Goal: Communication & Community: Answer question/provide support

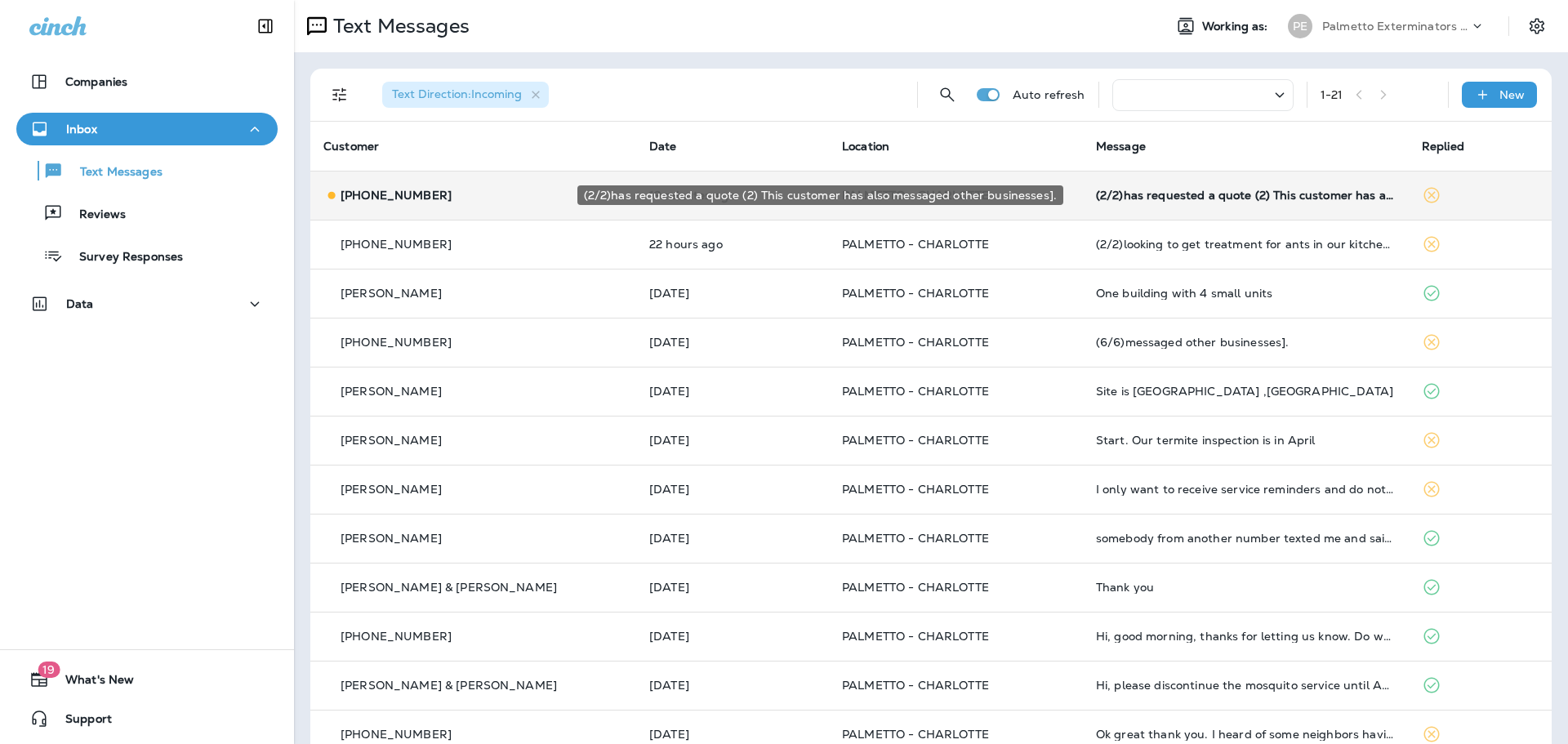
click at [1162, 194] on div "(2/2)has requested a quote (2) This customer has also messaged other businesses…" at bounding box center [1245, 194] width 300 height 13
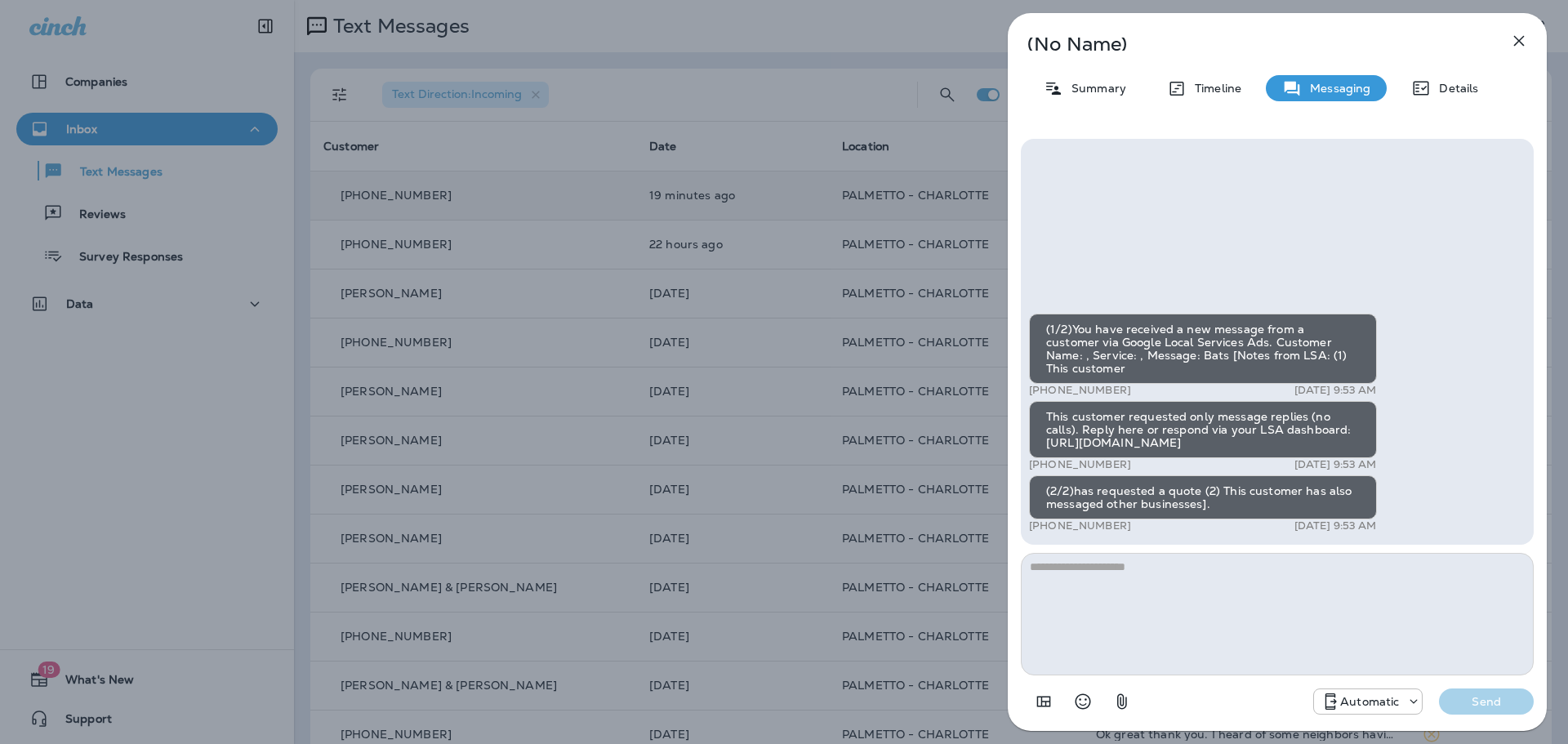
click at [1518, 49] on icon "button" at bounding box center [1519, 41] width 19 height 19
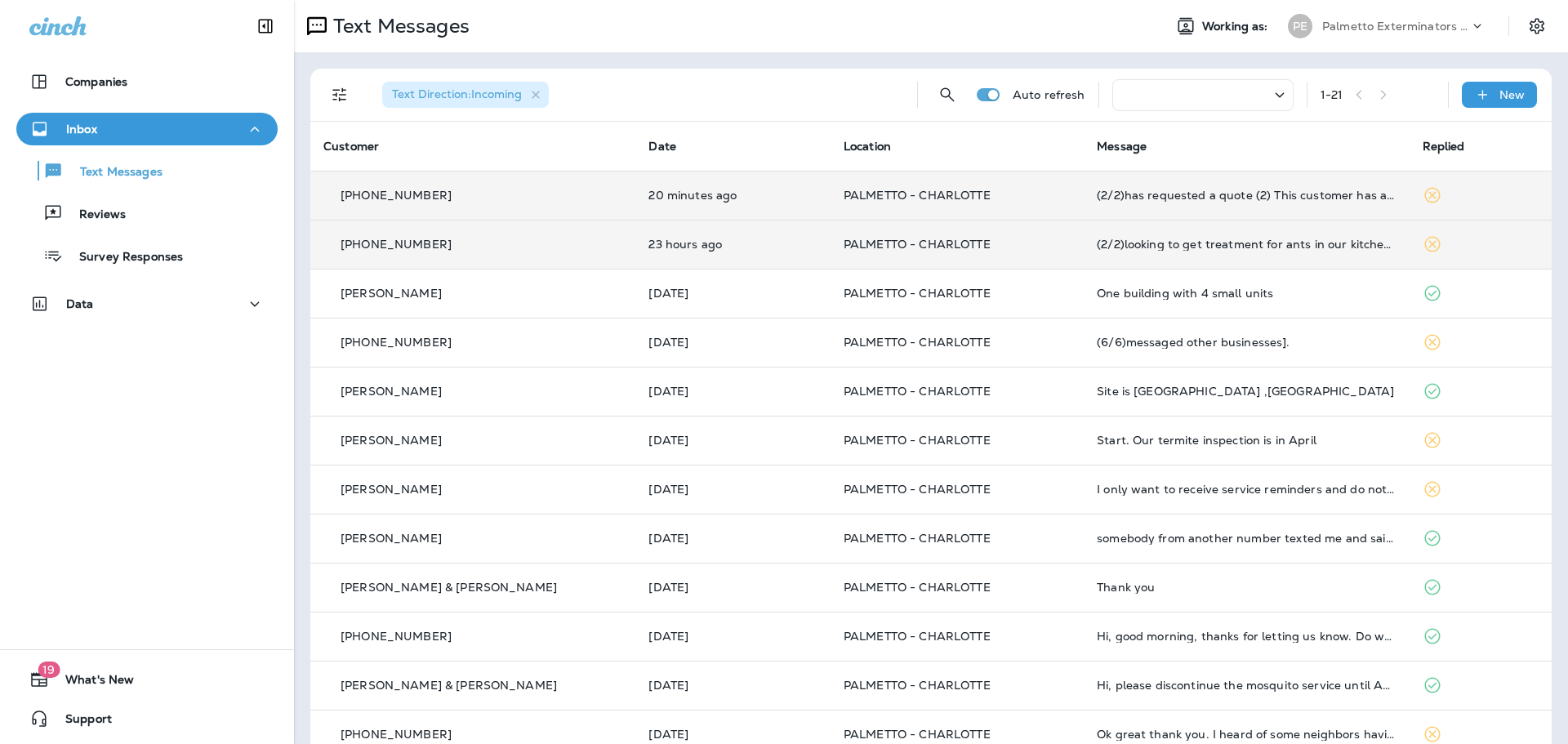
click at [1194, 251] on td "(2/2)looking to get treatment for ants in our kitchen area.." at bounding box center [1246, 243] width 325 height 49
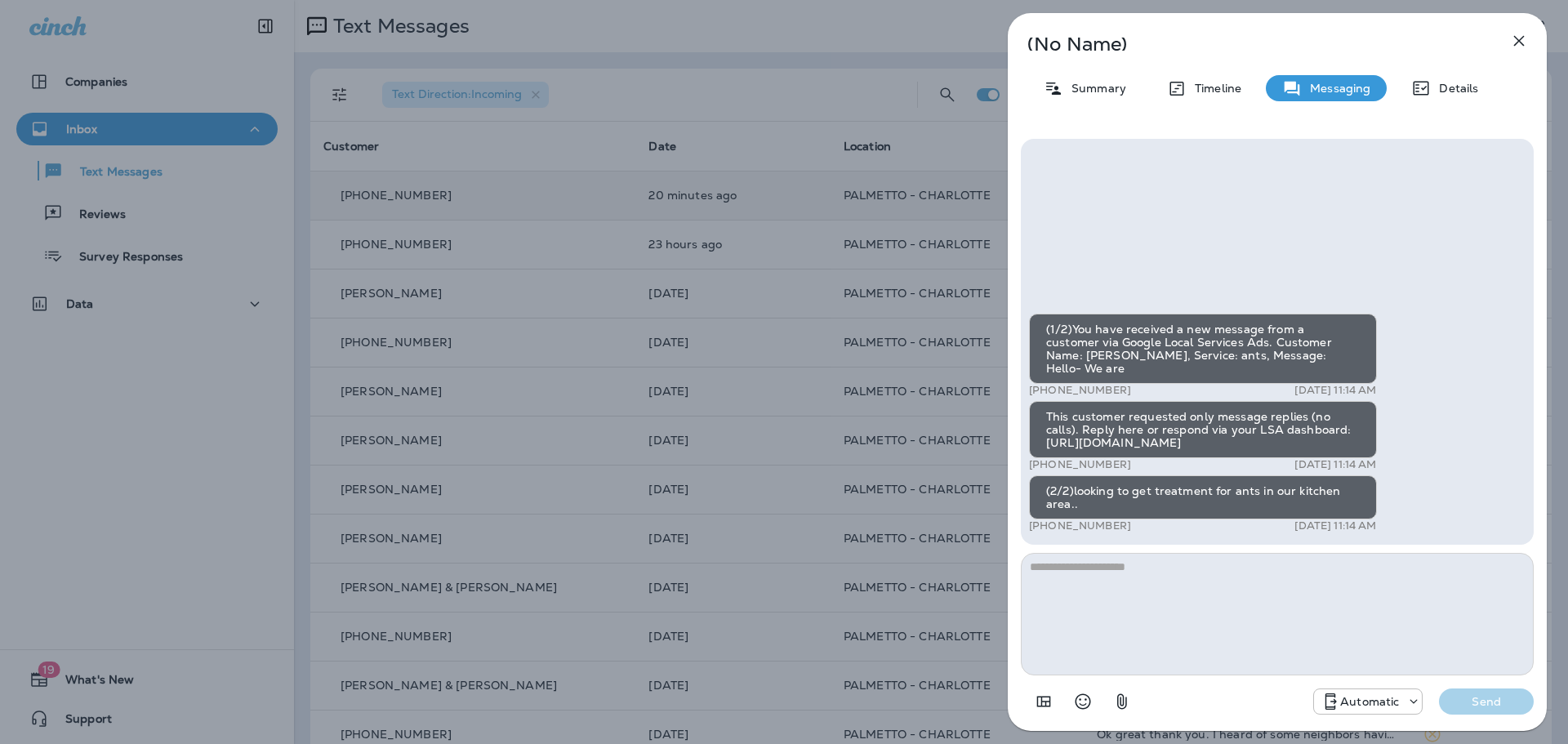
click at [1224, 349] on div "(1/2)You have received a new message from a customer via Google Local Services …" at bounding box center [1203, 348] width 348 height 70
click at [1228, 442] on div "This customer requested only message replies (no calls). Reply here or respond …" at bounding box center [1203, 429] width 348 height 57
click at [1203, 502] on div "(2/2)looking to get treatment for ants in our kitchen area.." at bounding box center [1203, 497] width 348 height 44
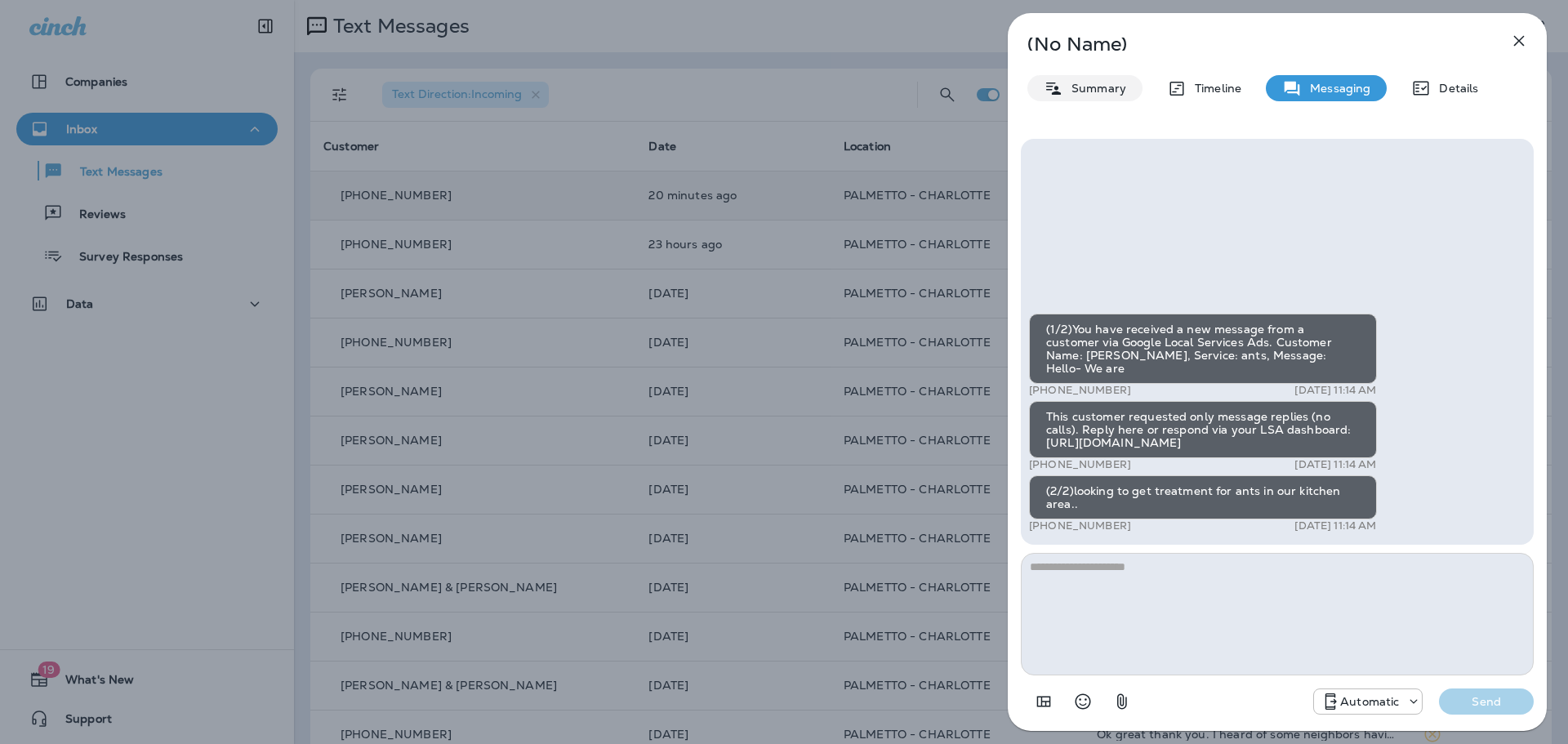
click at [1101, 93] on p "Summary" at bounding box center [1094, 87] width 63 height 13
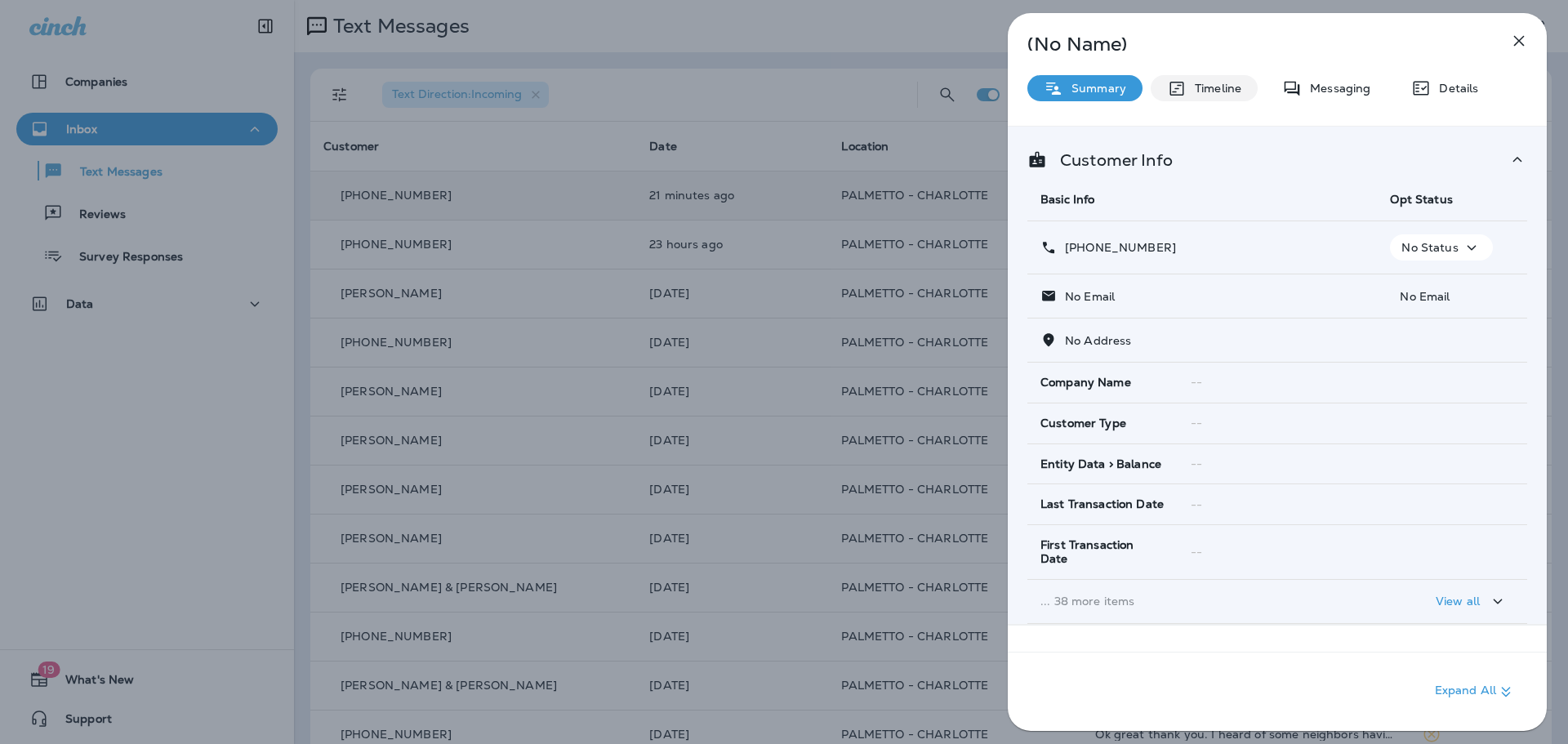
click at [1225, 87] on p "Timeline" at bounding box center [1214, 87] width 55 height 13
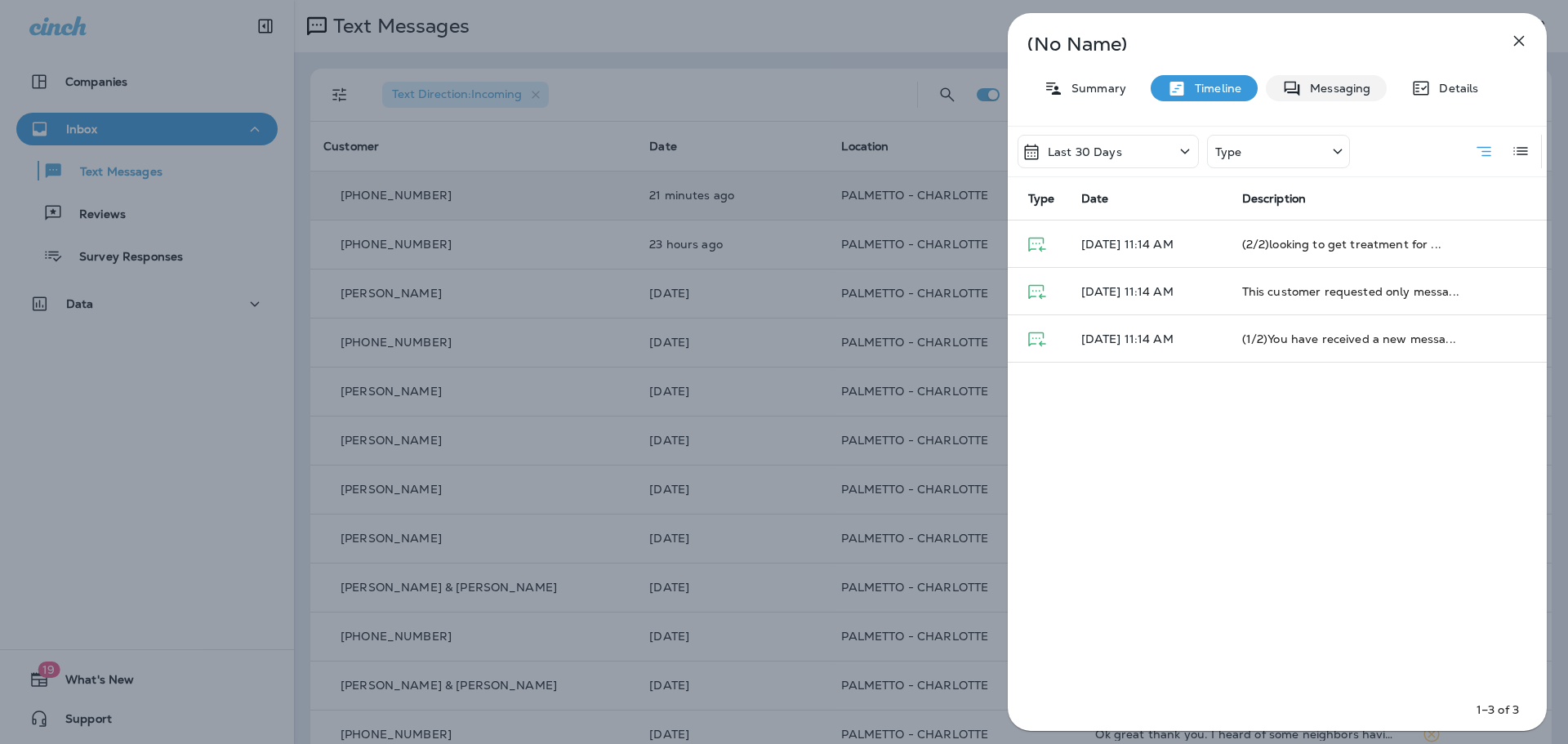
click at [1318, 82] on p "Messaging" at bounding box center [1336, 87] width 69 height 13
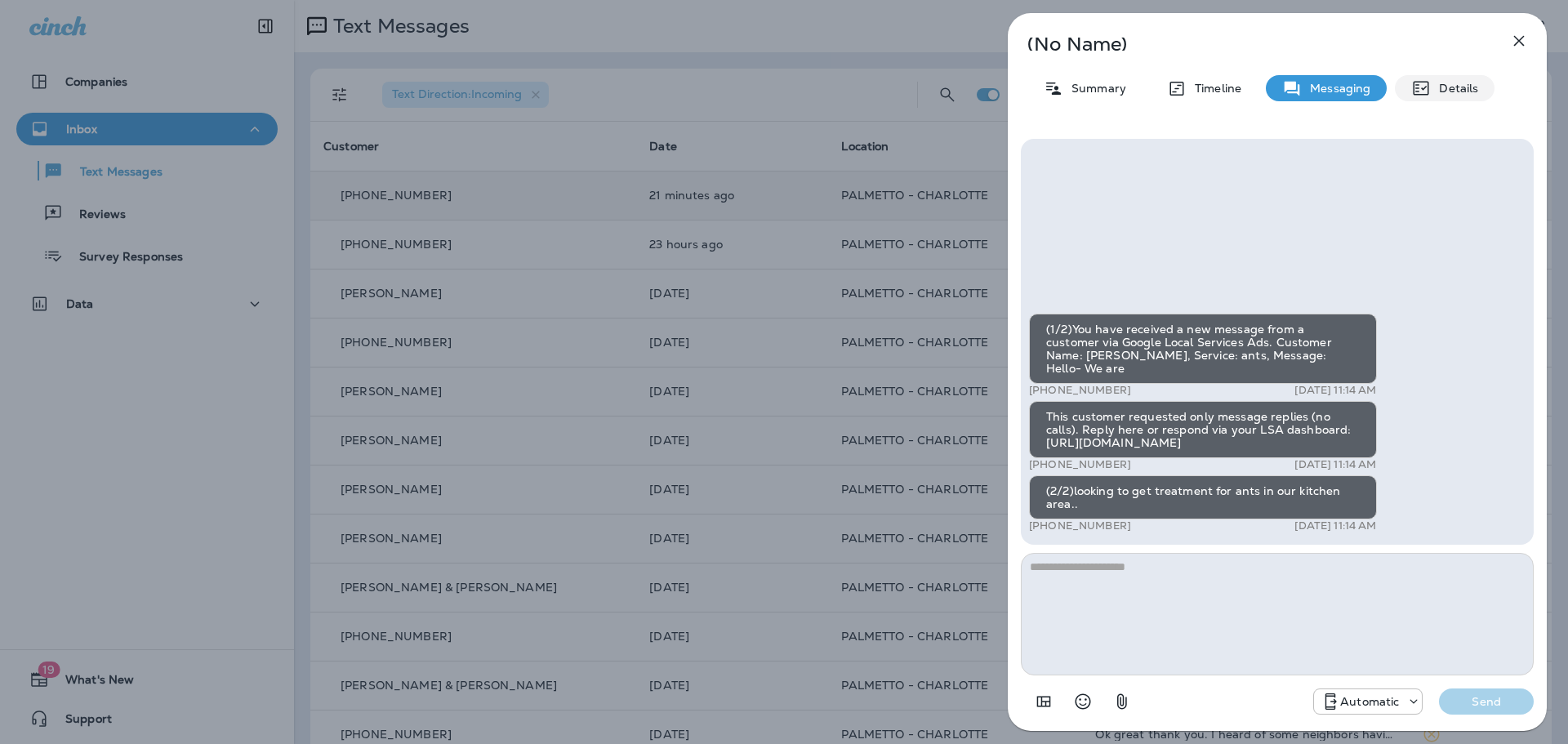
click at [1451, 81] on p "Details" at bounding box center [1454, 87] width 48 height 13
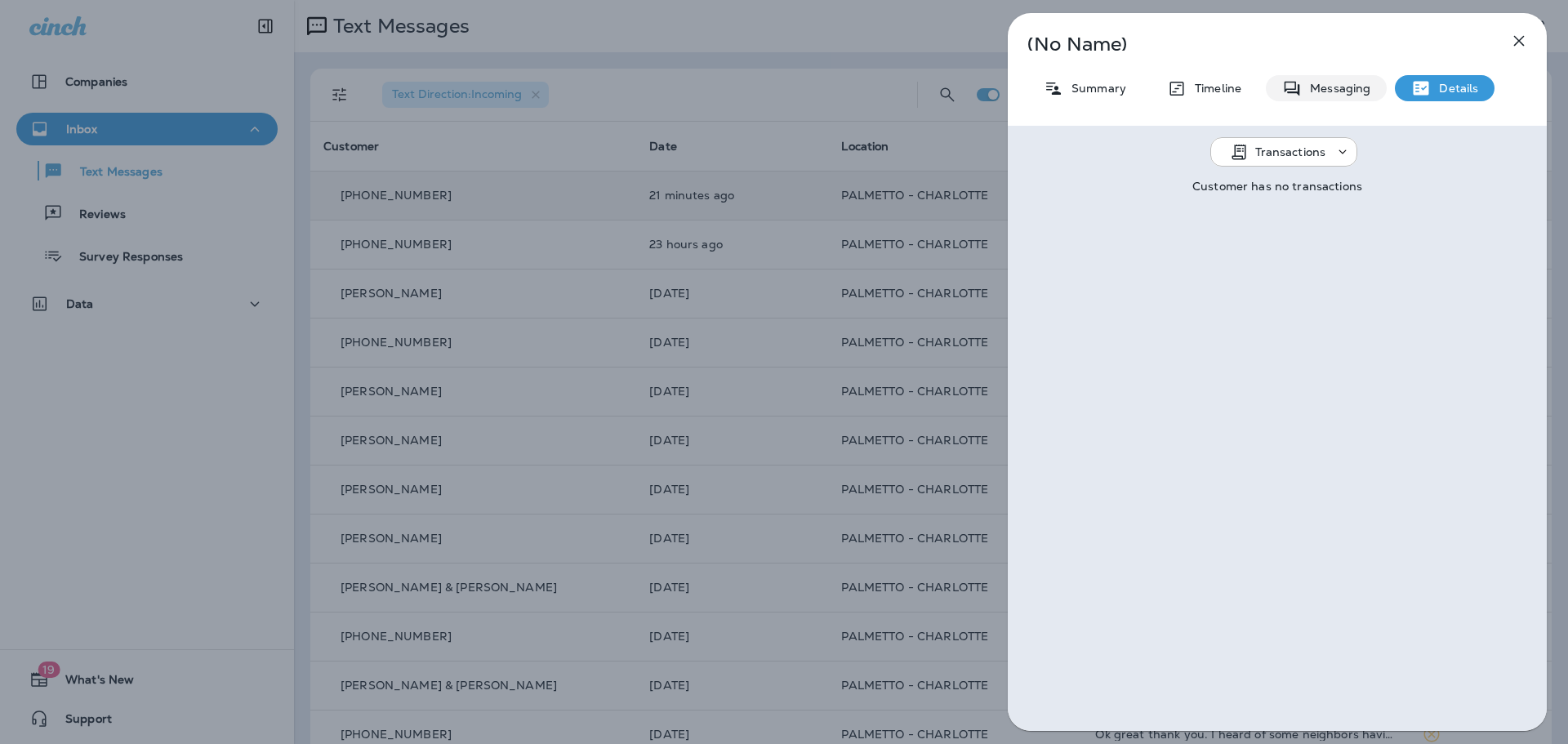
click at [1348, 88] on p "Messaging" at bounding box center [1336, 87] width 69 height 13
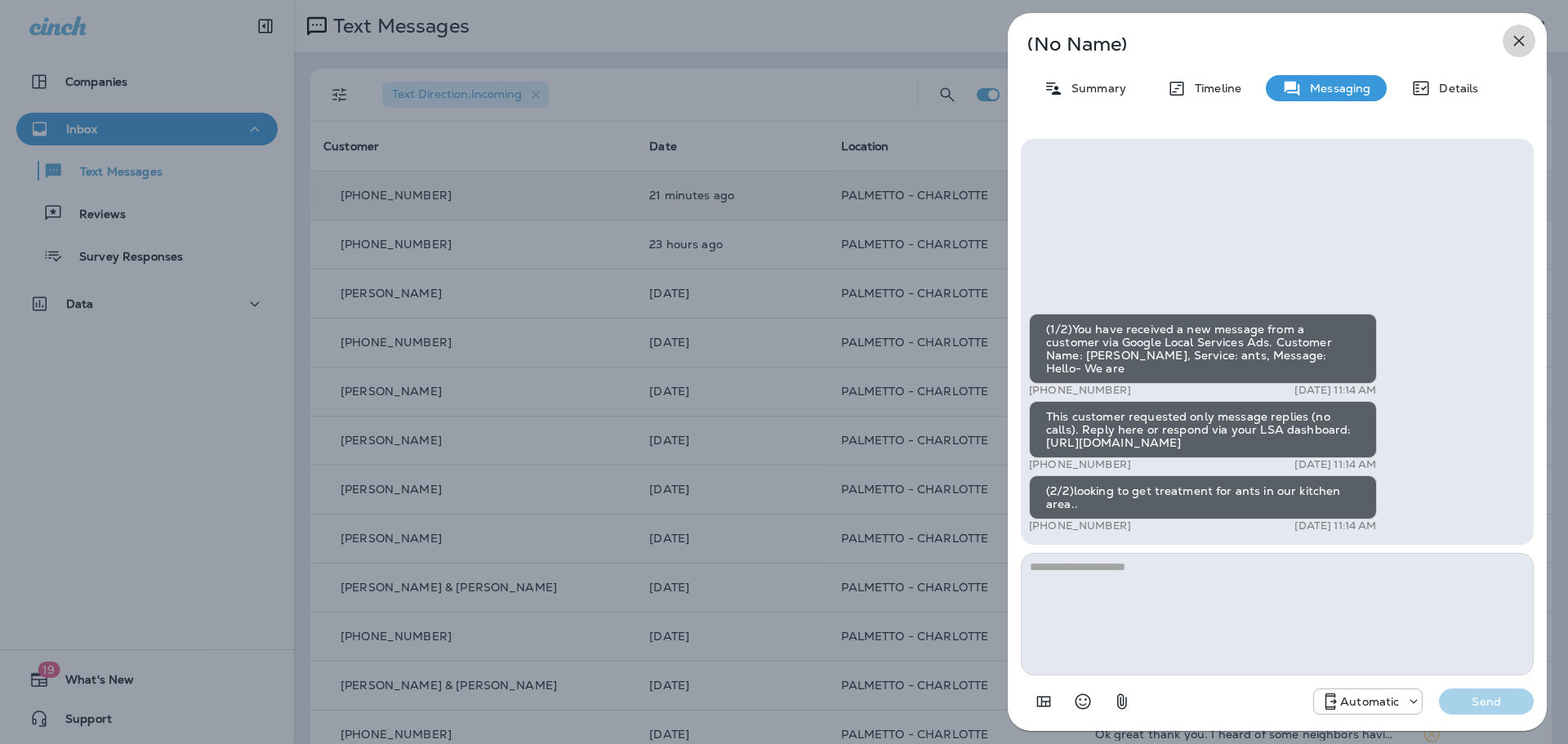
click at [1512, 40] on icon "button" at bounding box center [1519, 41] width 19 height 19
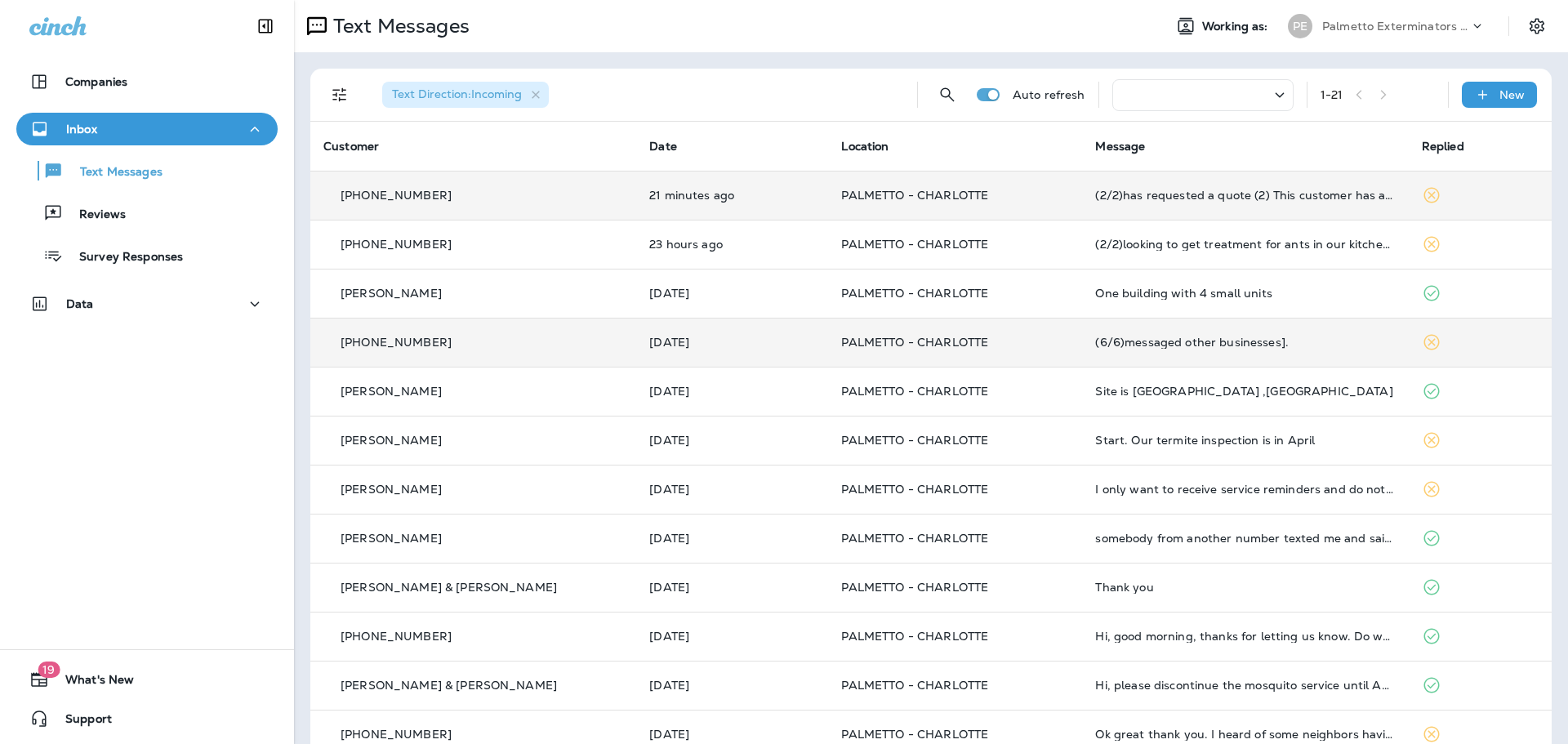
click at [391, 337] on p "[PHONE_NUMBER]" at bounding box center [396, 342] width 111 height 13
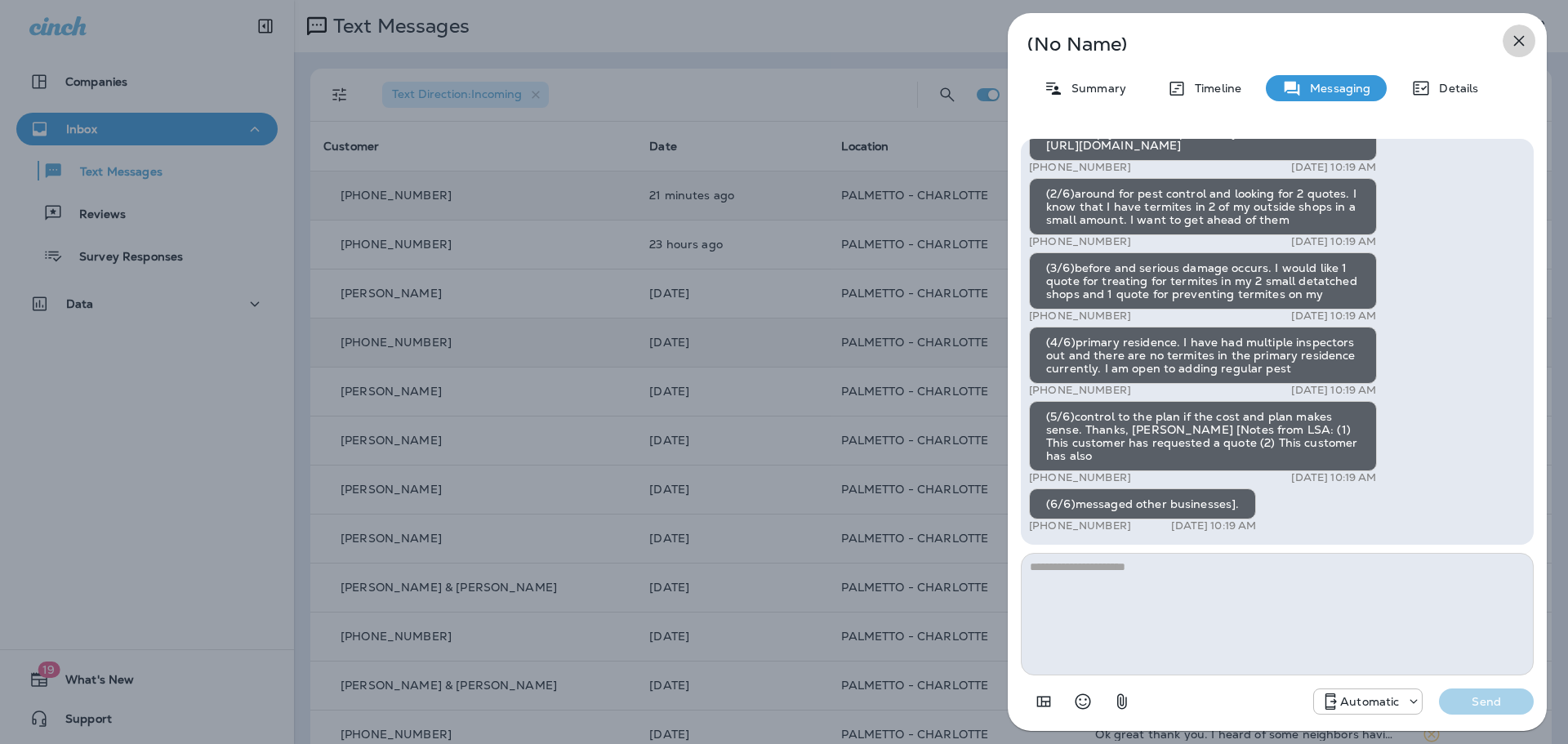
click at [1521, 29] on button "button" at bounding box center [1519, 41] width 33 height 33
